Goal: Use online tool/utility: Utilize a website feature to perform a specific function

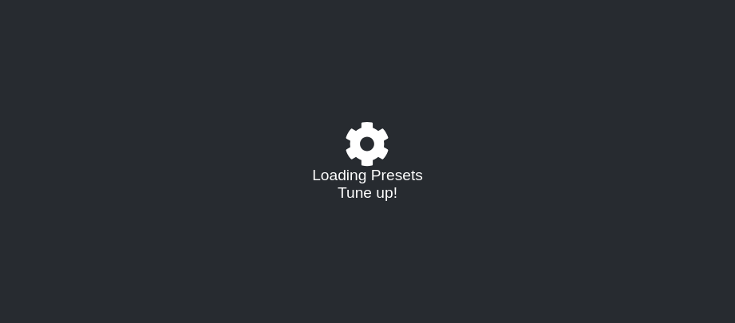
select select "/022455984908"
select select "C"
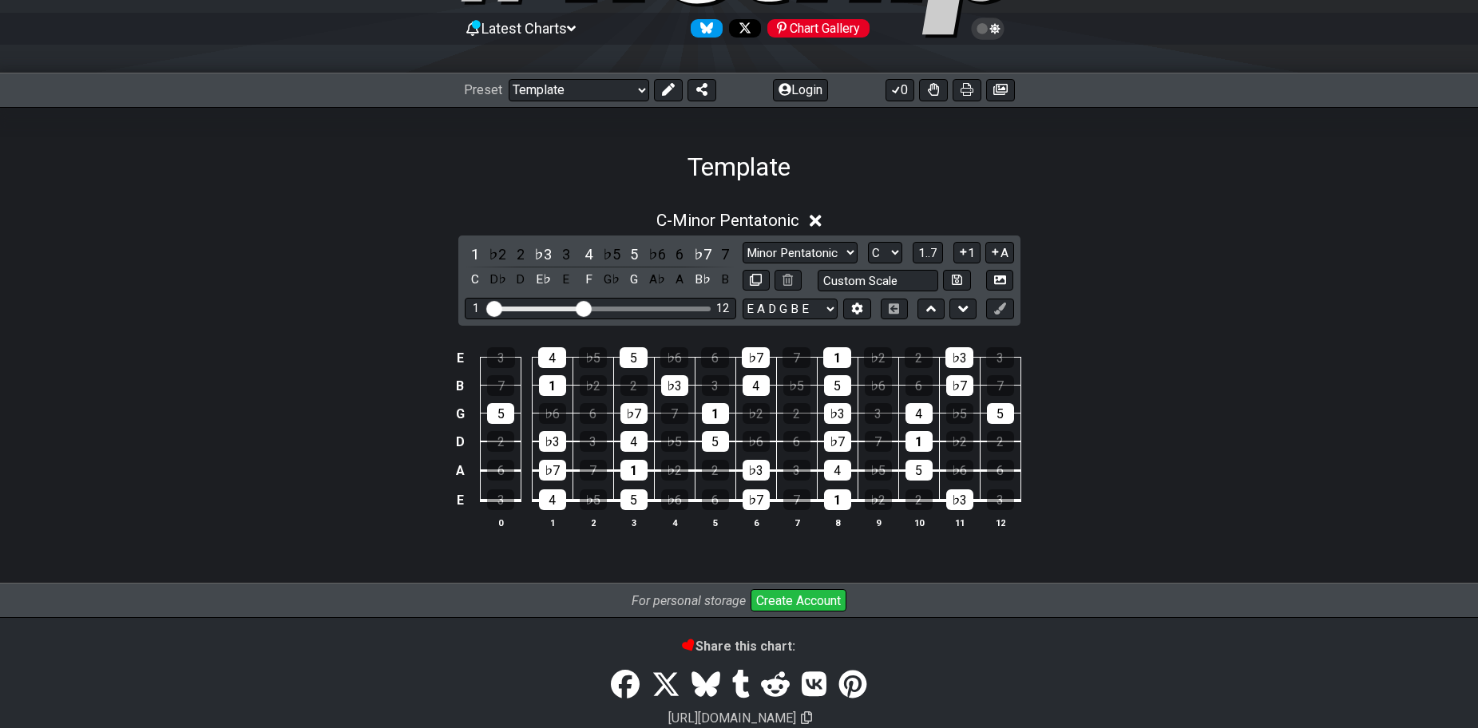
scroll to position [160, 0]
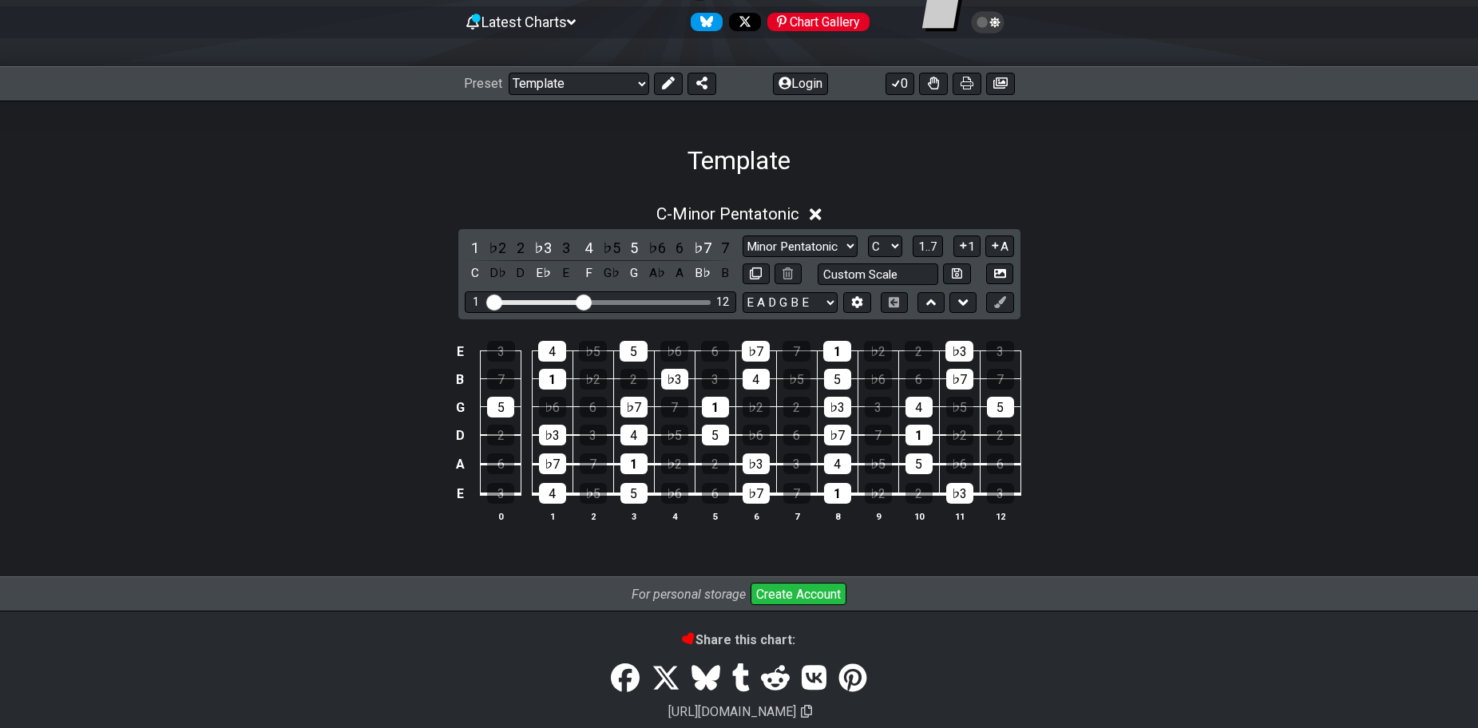
click at [747, 203] on div "C - Minor Pentatonic" at bounding box center [740, 210] width 1246 height 30
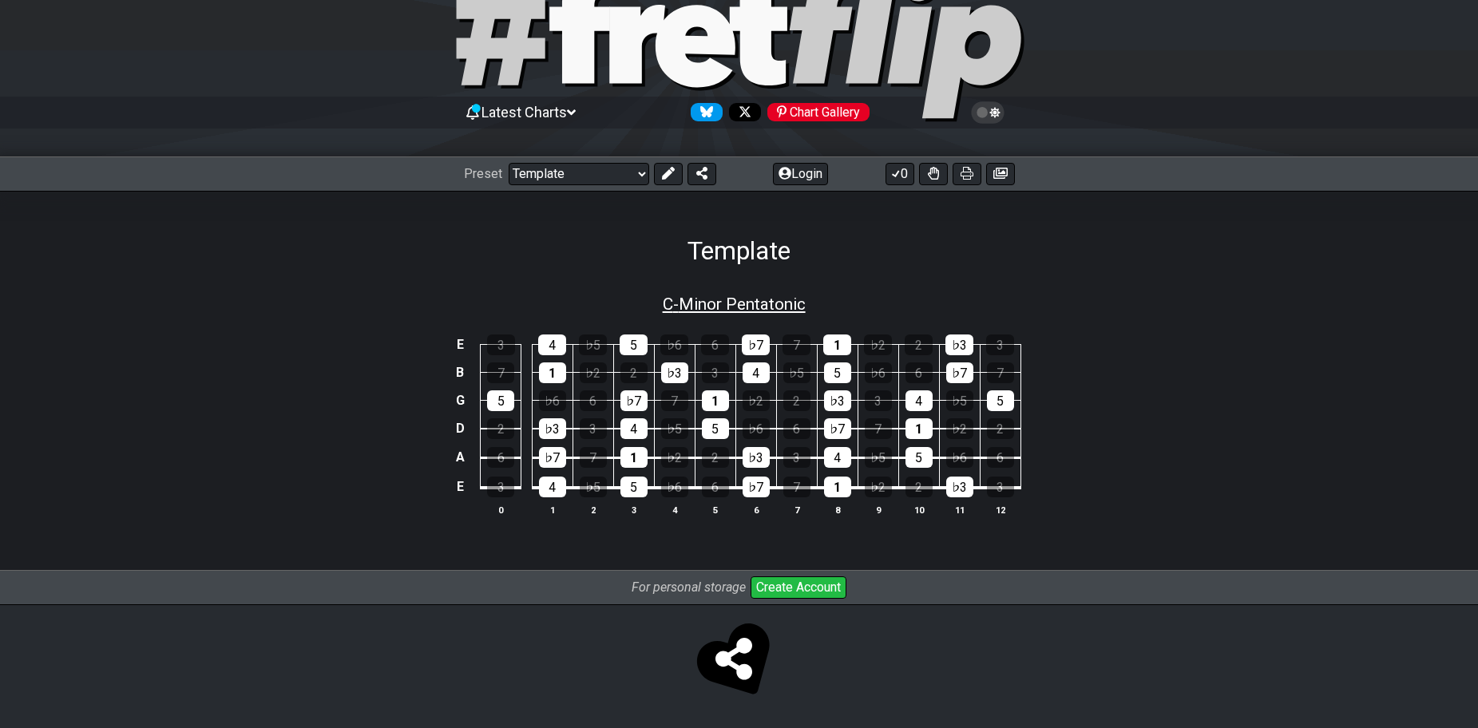
click at [747, 309] on span "C - Minor Pentatonic" at bounding box center [734, 304] width 143 height 19
select select "C"
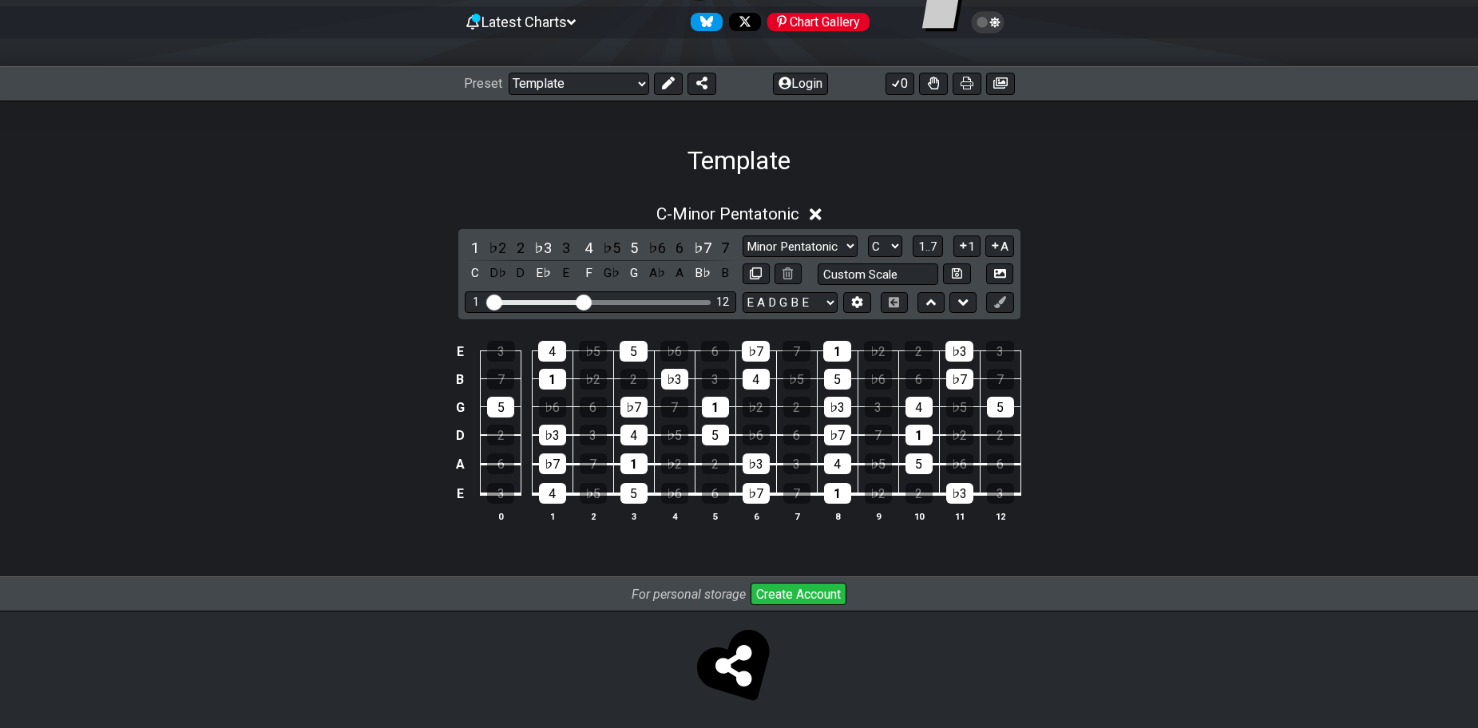
click at [747, 211] on icon at bounding box center [816, 214] width 12 height 17
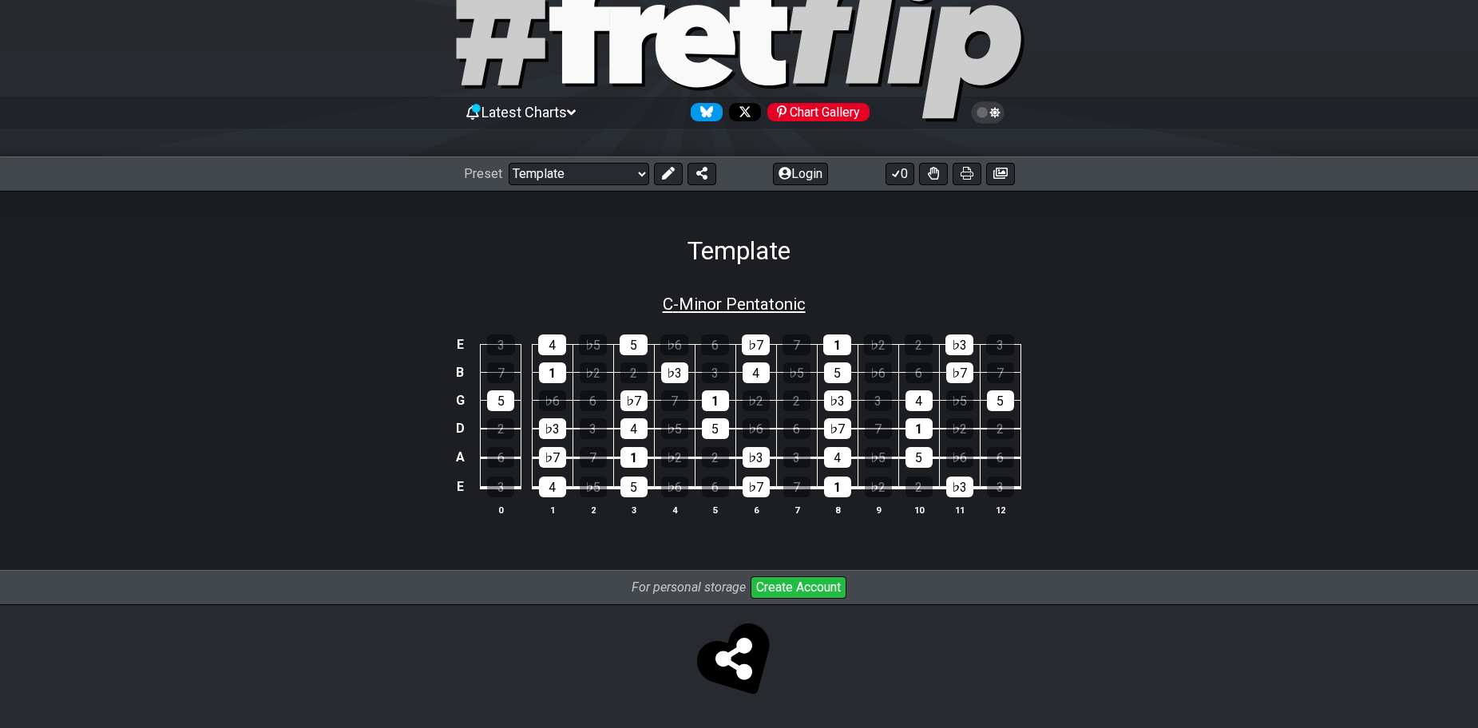
click at [747, 299] on span "C - Minor Pentatonic" at bounding box center [734, 304] width 143 height 19
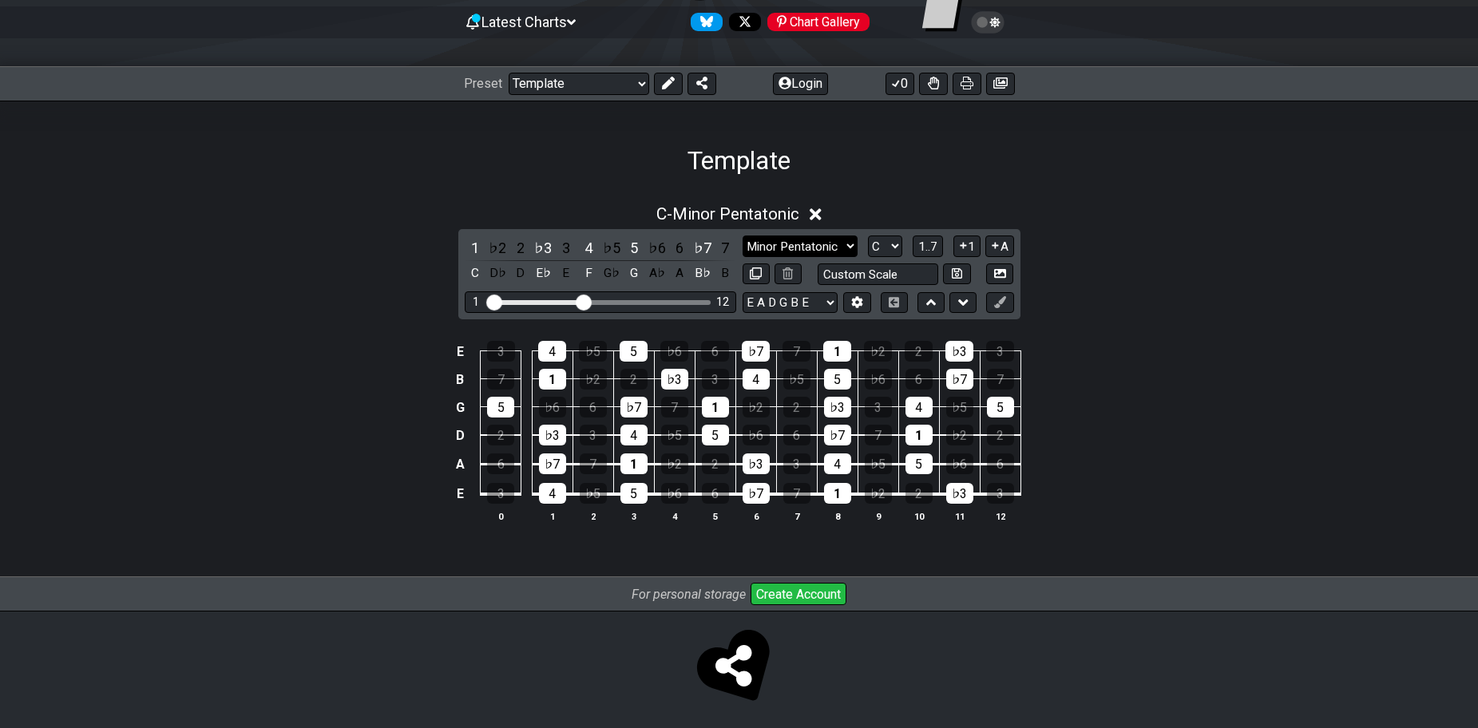
click at [747, 243] on select "Minor Pentatonic Major 3rds Minor Pentatonic Major Pentatonic Minor Blues Major…" at bounding box center [800, 247] width 115 height 22
click at [747, 247] on select "A♭ A A♯ B♭ B C C♯ D♭ D D♯ E♭ E F F♯ G♭ G G♯" at bounding box center [885, 247] width 34 height 22
select select "D#"
click at [747, 236] on select "A♭ A A♯ B♭ B C C♯ D♭ D D♯ E♭ E F F♯ G♭ G G♯" at bounding box center [885, 247] width 34 height 22
